Goal: Task Accomplishment & Management: Manage account settings

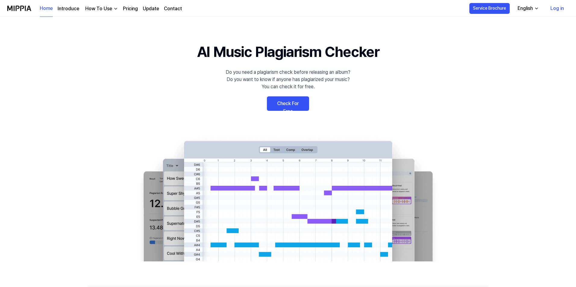
click at [555, 11] on link "Log in" at bounding box center [557, 8] width 23 height 17
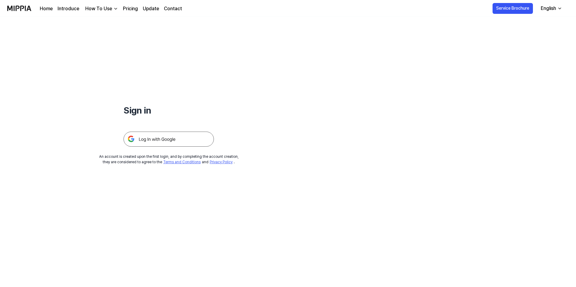
click at [169, 143] on img at bounding box center [169, 139] width 90 height 15
